Goal: Task Accomplishment & Management: Manage account settings

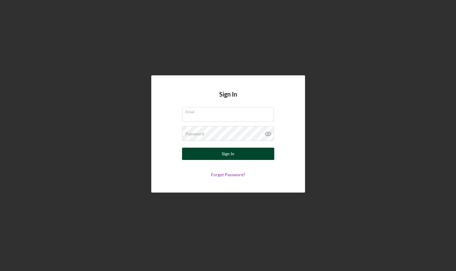
type input "[EMAIL_ADDRESS][DOMAIN_NAME]"
click at [201, 152] on button "Sign In" at bounding box center [228, 153] width 92 height 12
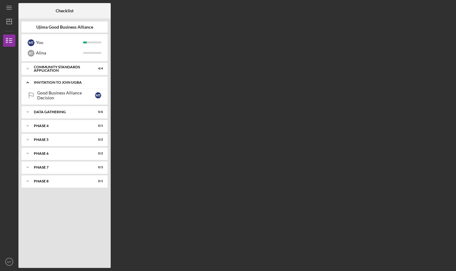
click at [77, 81] on div "Invitation to Join UGBA" at bounding box center [67, 82] width 66 height 4
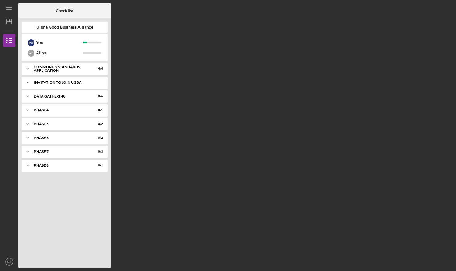
click at [28, 83] on polyline at bounding box center [28, 82] width 2 height 1
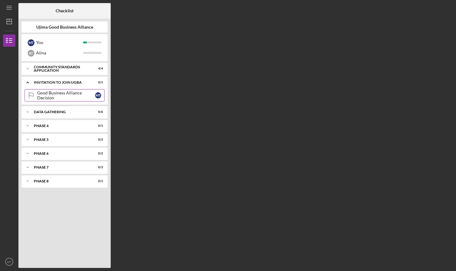
click at [53, 99] on div "Good Business Alliance Decision" at bounding box center [66, 95] width 58 height 10
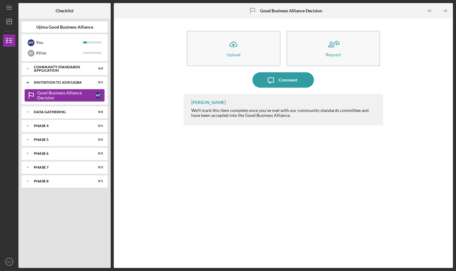
click at [89, 98] on div "Good Business Alliance Decision" at bounding box center [66, 95] width 58 height 10
click at [26, 82] on icon "Icon/Expander" at bounding box center [28, 82] width 12 height 12
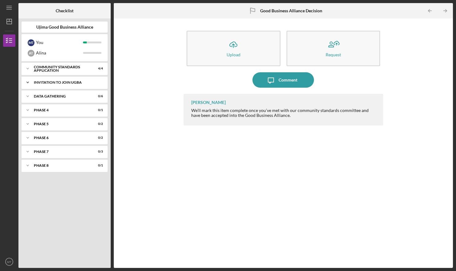
click at [28, 81] on icon "Icon/Expander" at bounding box center [28, 82] width 12 height 12
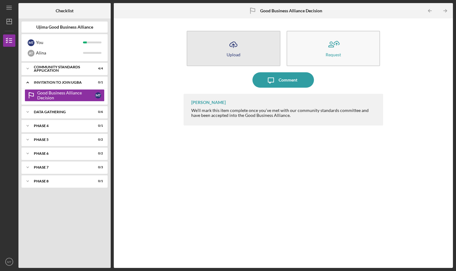
click at [250, 61] on button "Icon/Upload Upload" at bounding box center [234, 48] width 94 height 35
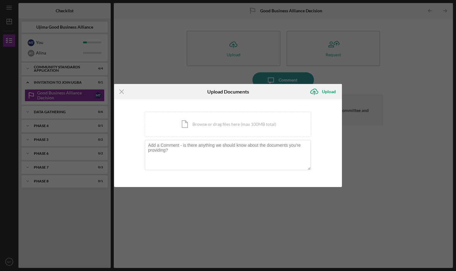
drag, startPoint x: 145, startPoint y: 66, endPoint x: 149, endPoint y: 67, distance: 4.3
click at [145, 66] on div "Icon/Menu Close Upload Documents Icon/Upload Upload You're uploading documents …" at bounding box center [228, 135] width 456 height 271
click at [401, 99] on div "Icon/Menu Close Upload Documents Icon/Upload Upload You're uploading documents …" at bounding box center [228, 135] width 456 height 271
click at [121, 94] on icon "Icon/Menu Close" at bounding box center [121, 91] width 15 height 15
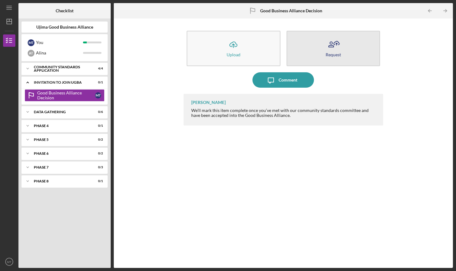
click at [331, 53] on div "Request" at bounding box center [332, 54] width 15 height 5
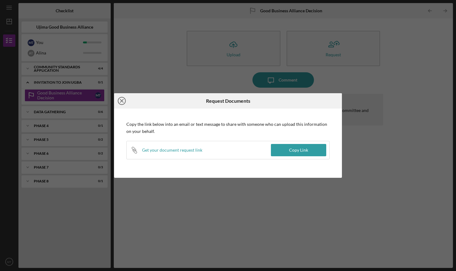
click at [121, 99] on icon "Icon/Close" at bounding box center [121, 100] width 15 height 15
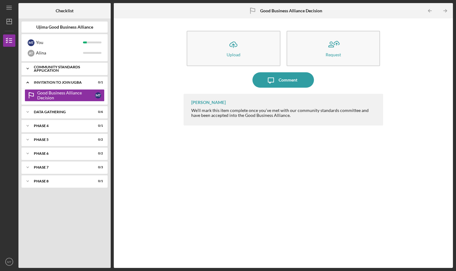
click at [88, 72] on div "Community Standards Application" at bounding box center [67, 68] width 66 height 7
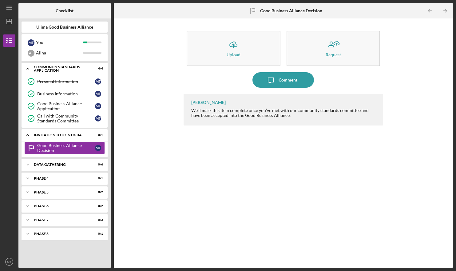
click at [64, 149] on div "Good Business Alliance Decision" at bounding box center [66, 148] width 58 height 10
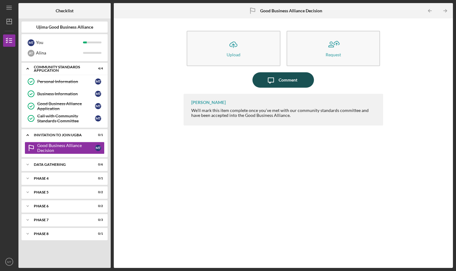
click at [284, 81] on div "Comment" at bounding box center [287, 79] width 19 height 15
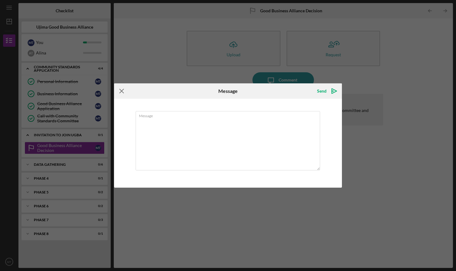
click at [124, 88] on icon "Icon/Menu Close" at bounding box center [121, 90] width 15 height 15
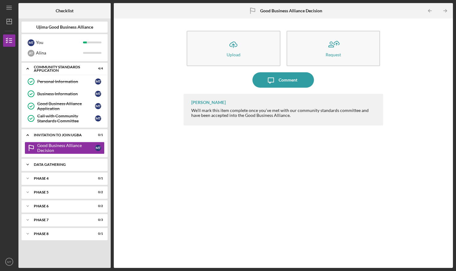
click at [91, 163] on div "Data Gathering" at bounding box center [67, 165] width 66 height 4
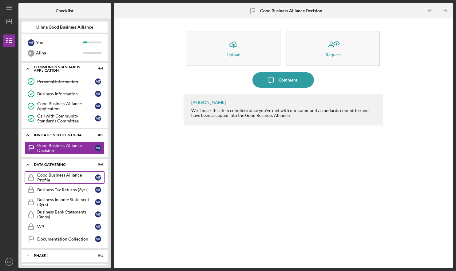
click at [79, 179] on div "Good Business Alliance Profile" at bounding box center [66, 177] width 58 height 10
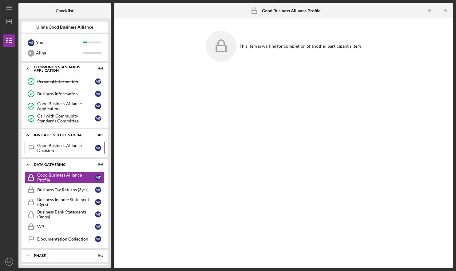
click at [58, 151] on div "Good Business Alliance Decision" at bounding box center [66, 148] width 58 height 10
